Goal: Information Seeking & Learning: Learn about a topic

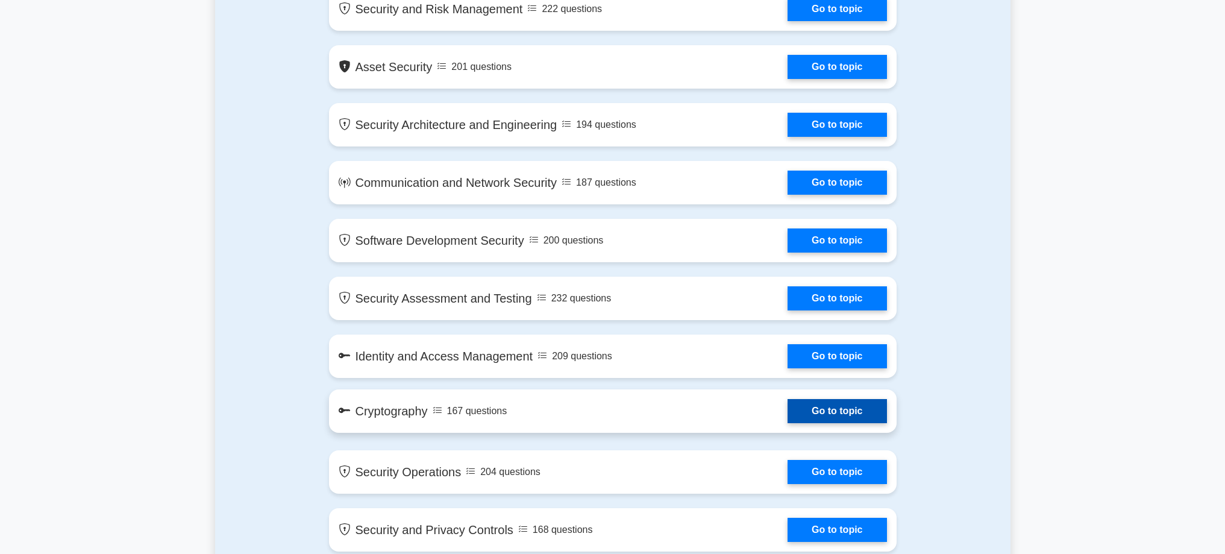
scroll to position [787, 0]
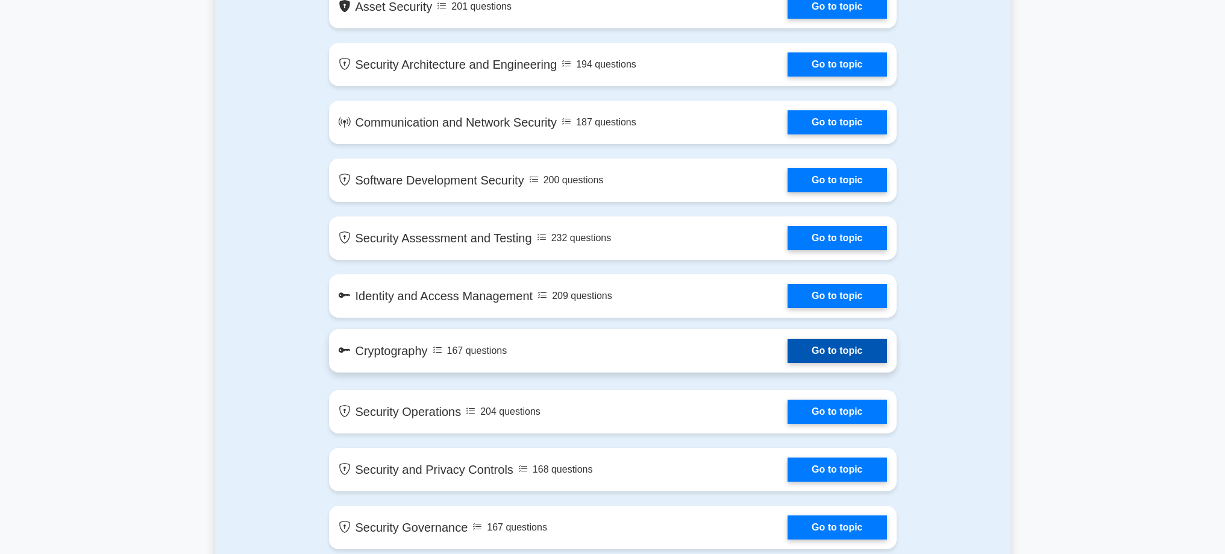
click at [788, 363] on link "Go to topic" at bounding box center [837, 351] width 99 height 24
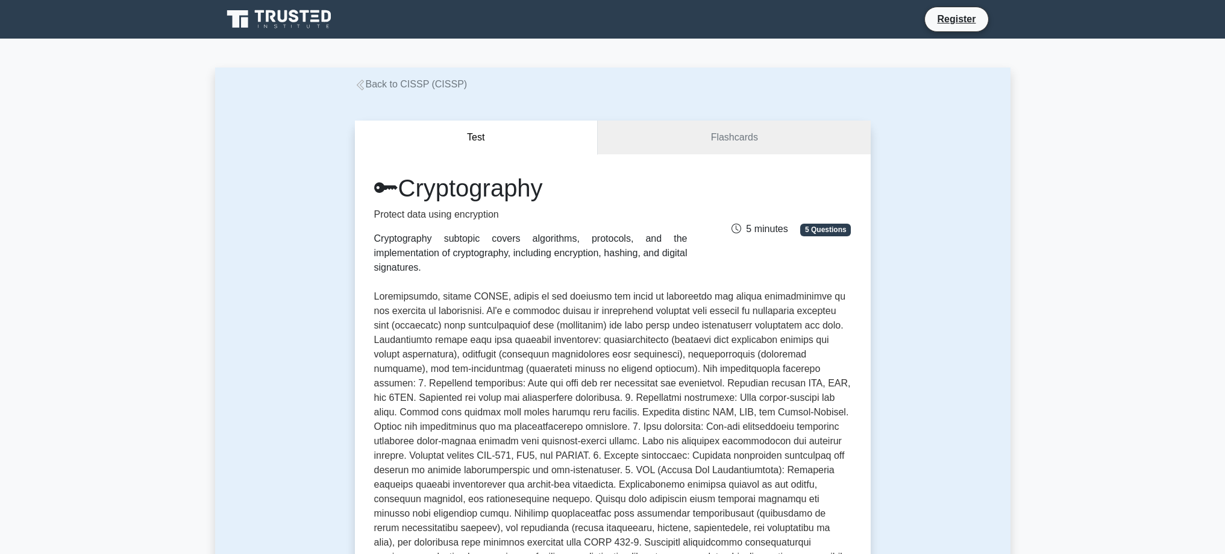
scroll to position [308, 0]
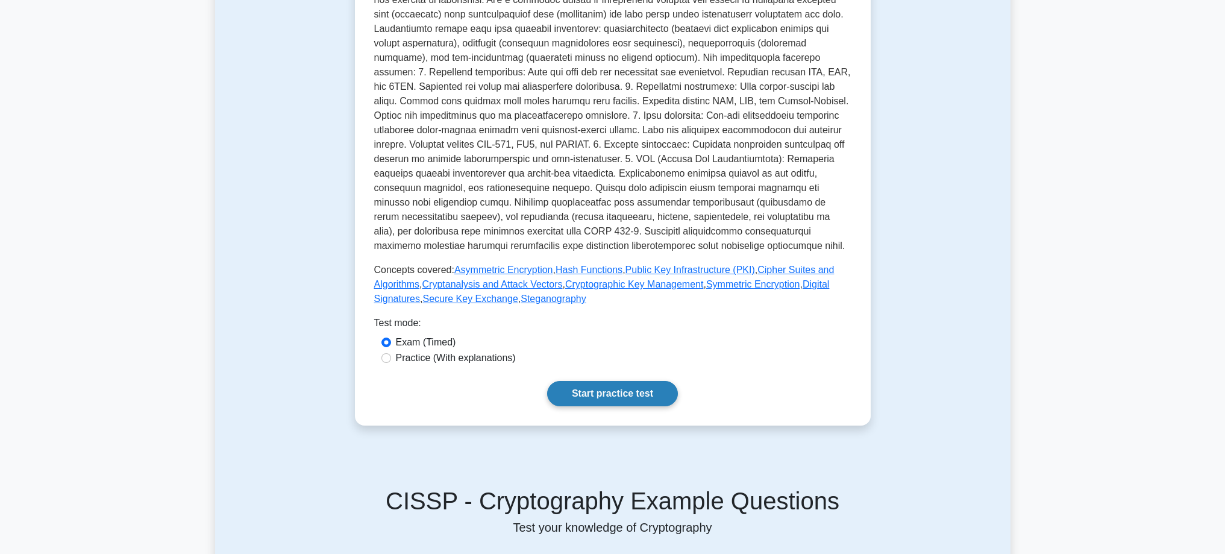
click at [627, 406] on link "Start practice test" at bounding box center [612, 393] width 131 height 25
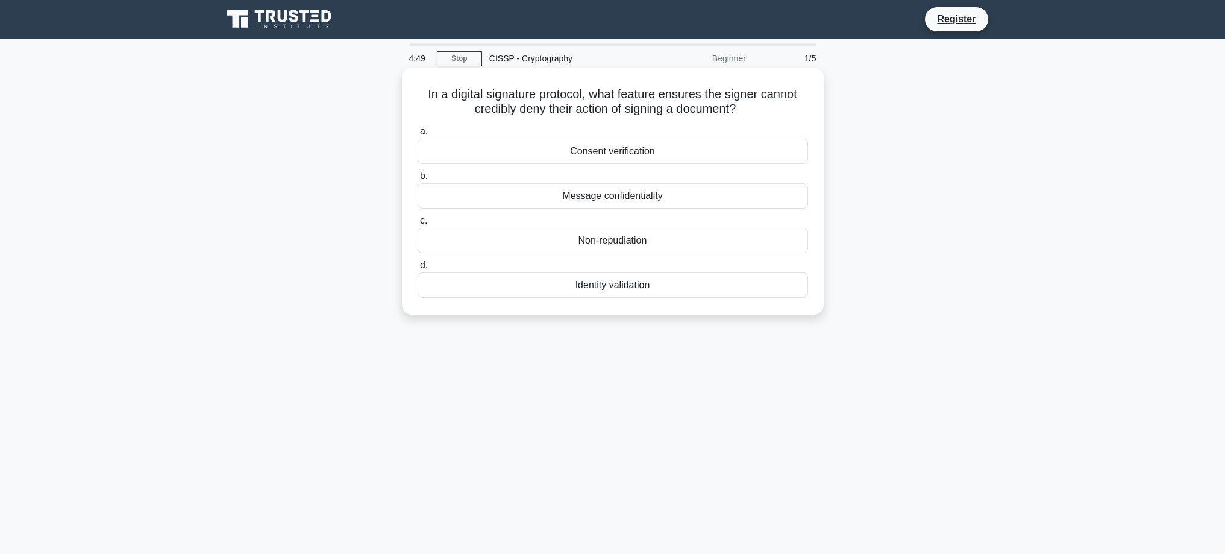
click at [609, 240] on div "Non-repudiation" at bounding box center [613, 240] width 390 height 25
click at [418, 225] on input "c. Non-repudiation" at bounding box center [418, 221] width 0 height 8
click at [712, 201] on div "Variable output length" at bounding box center [613, 195] width 390 height 25
click at [418, 180] on input "b. Variable output length" at bounding box center [418, 176] width 0 height 8
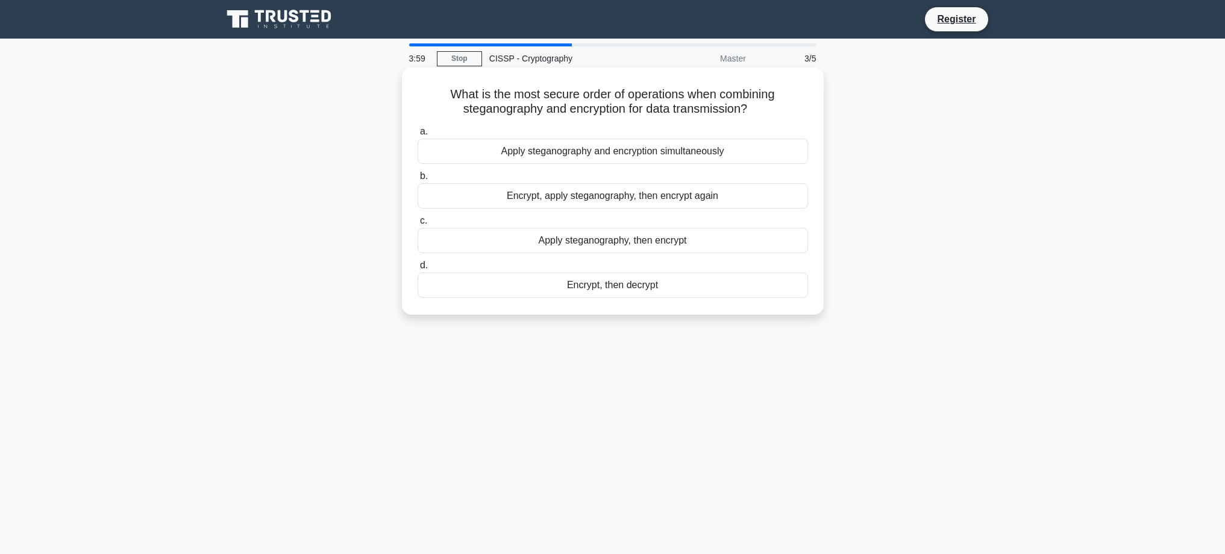
click at [591, 201] on div "Encrypt, apply steganography, then encrypt again" at bounding box center [613, 195] width 390 height 25
click at [418, 180] on input "b. Encrypt, apply steganography, then encrypt again" at bounding box center [418, 176] width 0 height 8
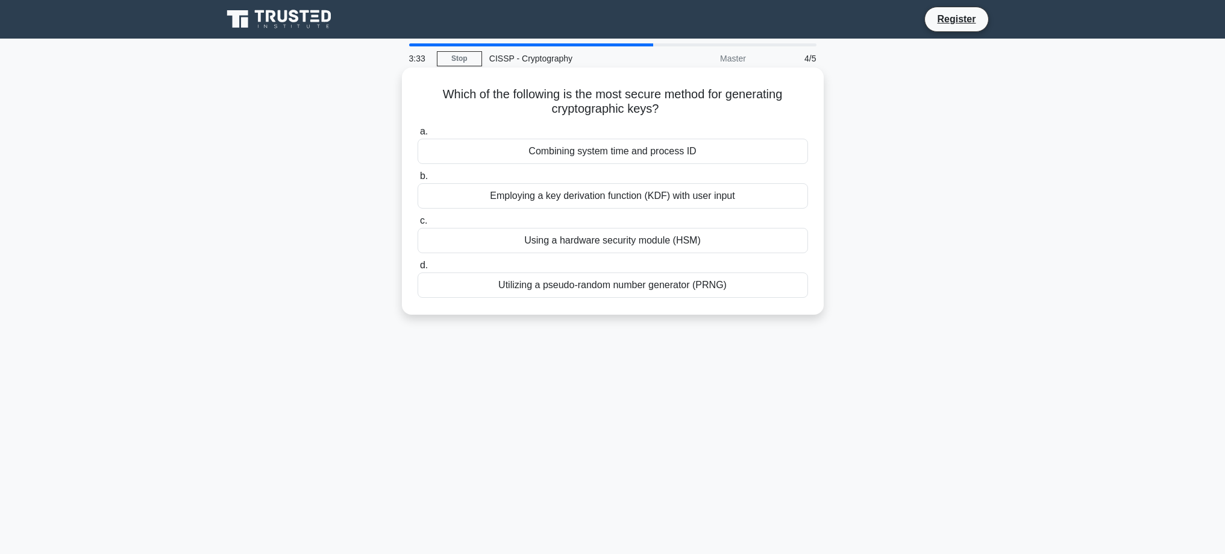
click at [618, 244] on div "Using a hardware security module (HSM)" at bounding box center [613, 240] width 390 height 25
click at [418, 225] on input "c. Using a hardware security module (HSM)" at bounding box center [418, 221] width 0 height 8
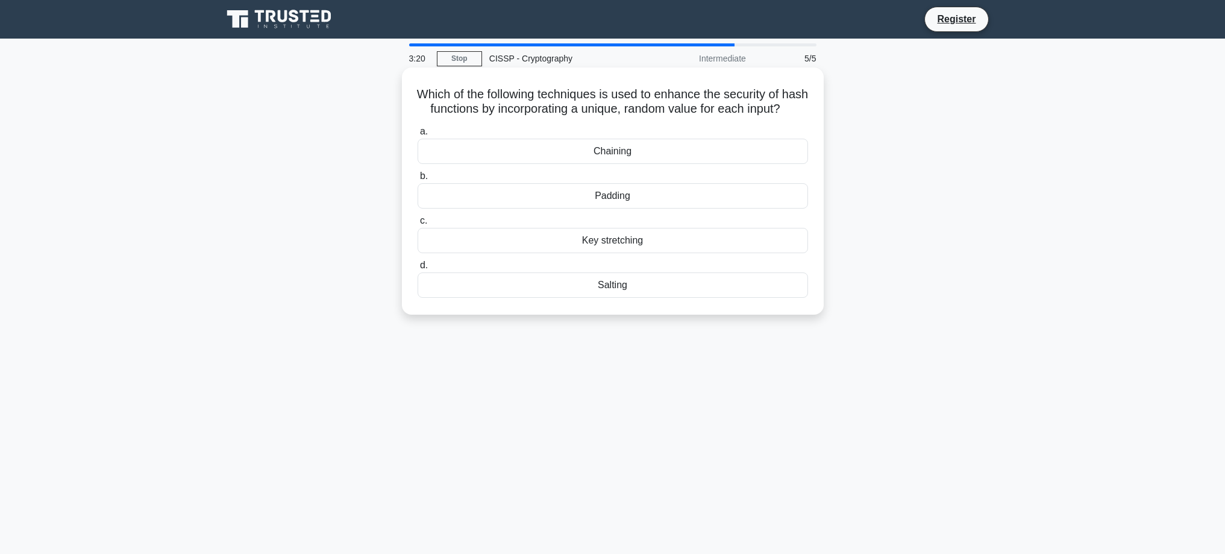
click at [617, 209] on div "Padding" at bounding box center [613, 195] width 390 height 25
click at [418, 180] on input "b. Padding" at bounding box center [418, 176] width 0 height 8
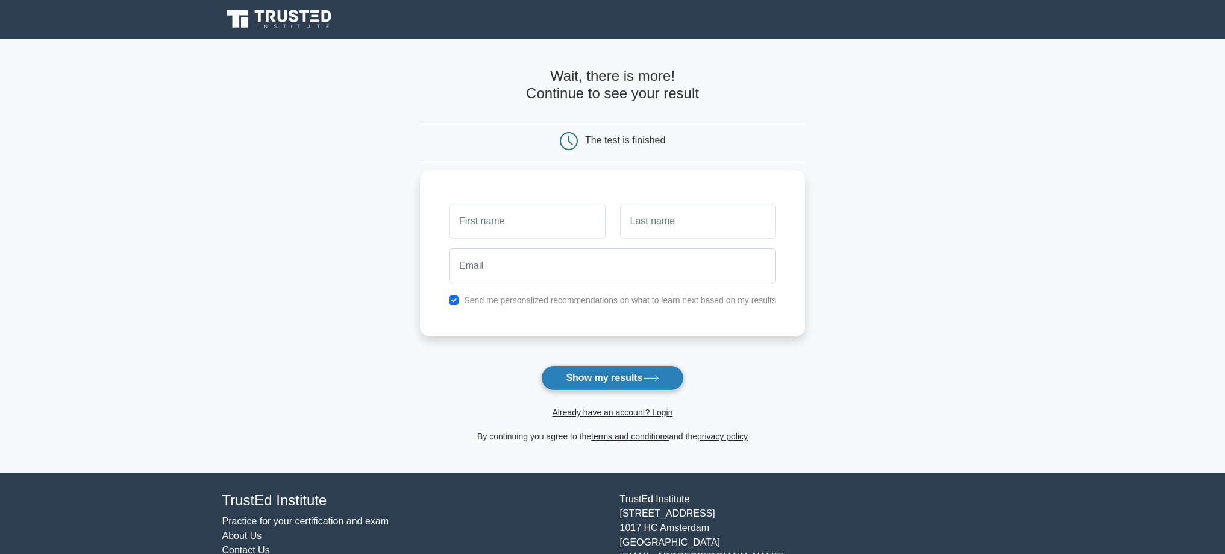
click at [649, 378] on icon at bounding box center [651, 378] width 16 height 7
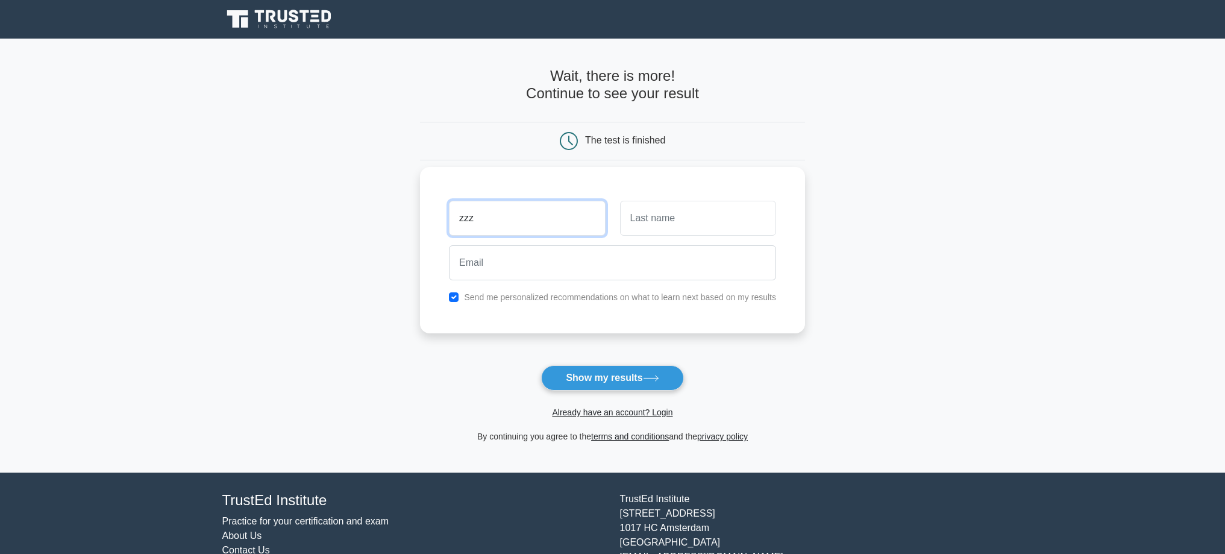
type input "zzz"
click at [678, 217] on input "text" at bounding box center [698, 218] width 156 height 35
type input "zzz"
click at [629, 273] on input "email" at bounding box center [612, 262] width 327 height 35
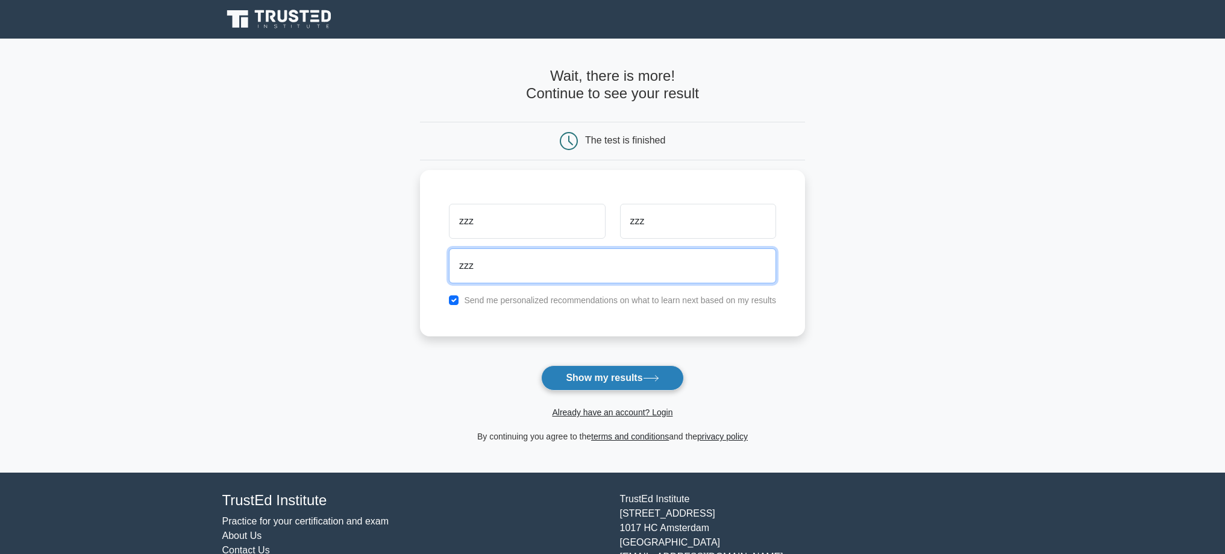
type input "zzz"
click at [632, 372] on button "Show my results" at bounding box center [612, 377] width 142 height 25
